Goal: Navigation & Orientation: Find specific page/section

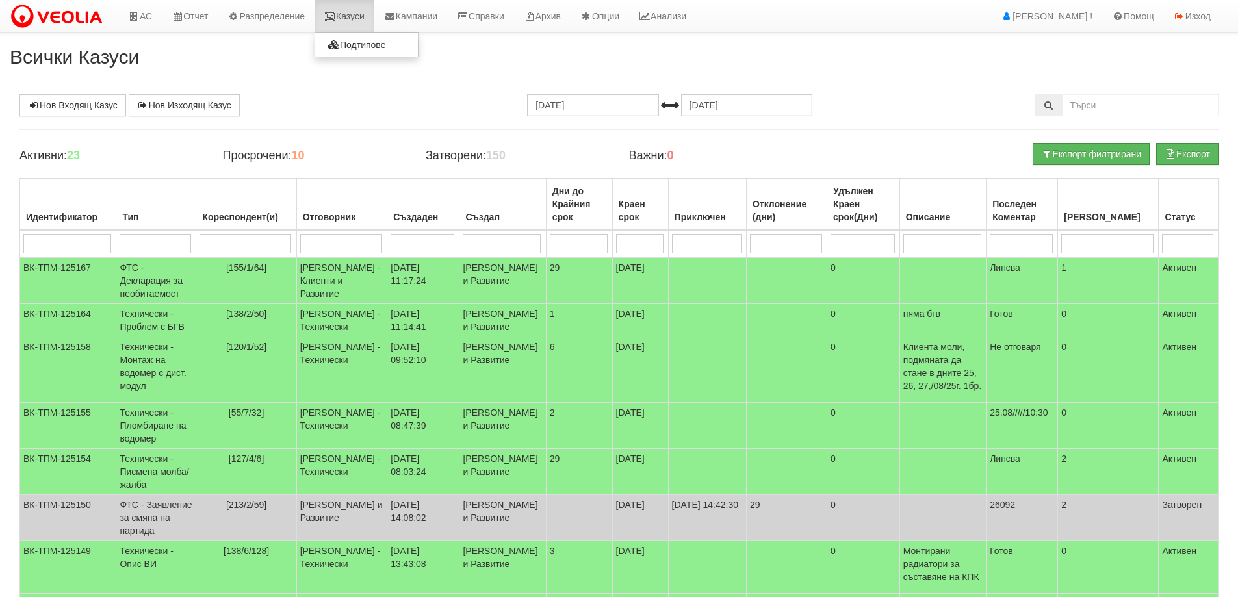
click at [348, 12] on link "Казуси" at bounding box center [345, 16] width 60 height 33
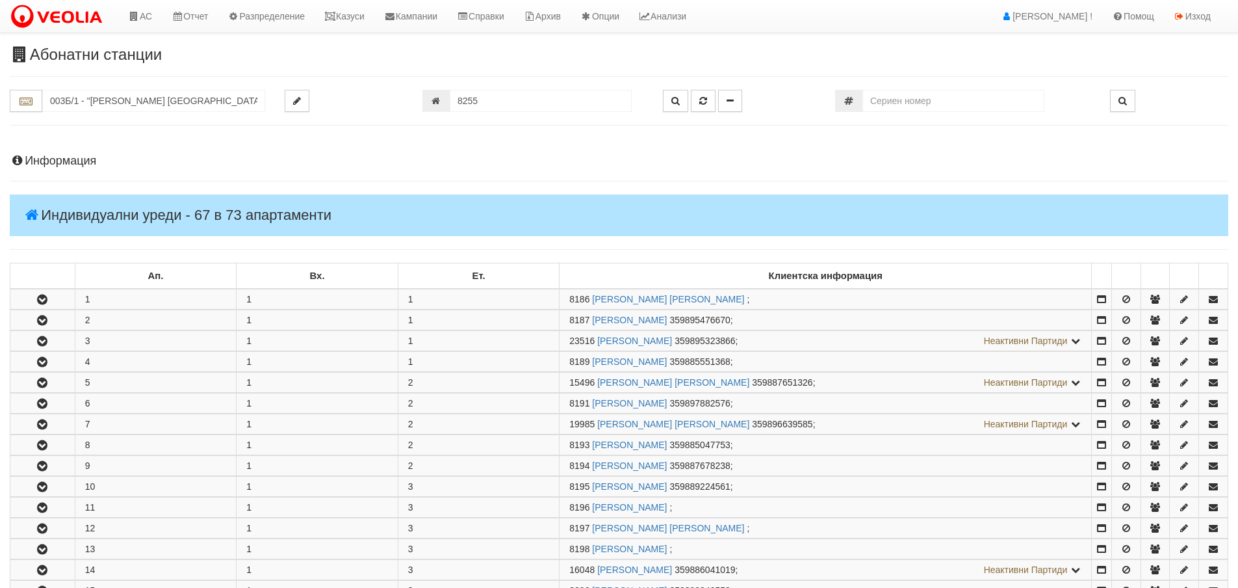
scroll to position [1537, 0]
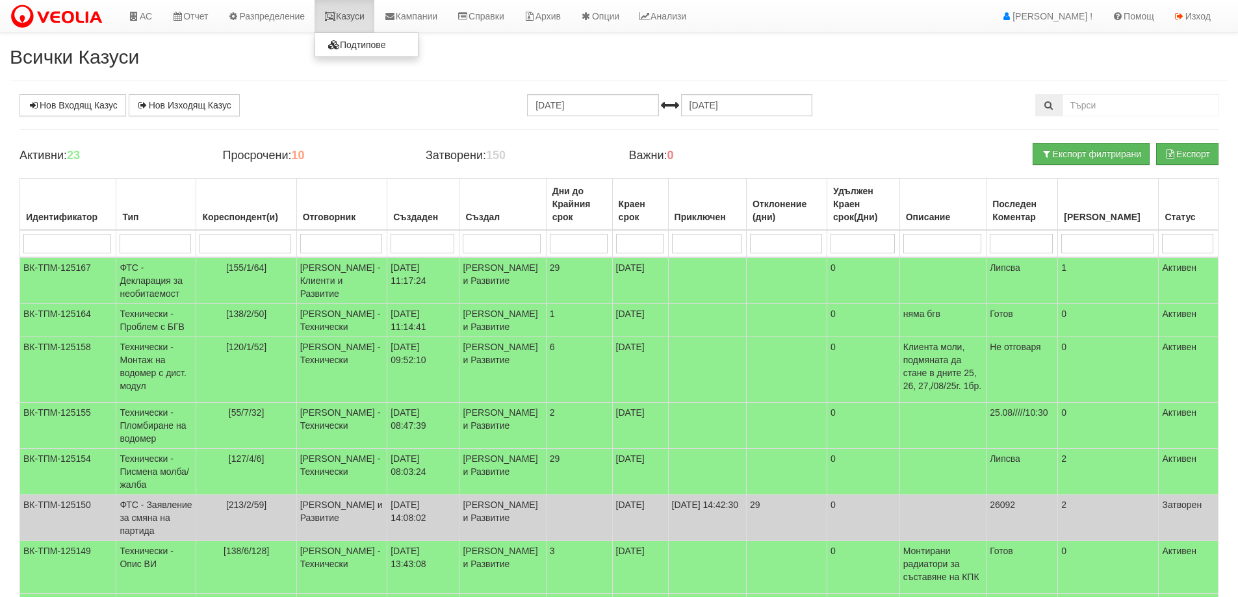
click at [346, 12] on link "Казуси" at bounding box center [345, 16] width 60 height 33
click at [357, 13] on link "Казуси" at bounding box center [345, 16] width 60 height 33
